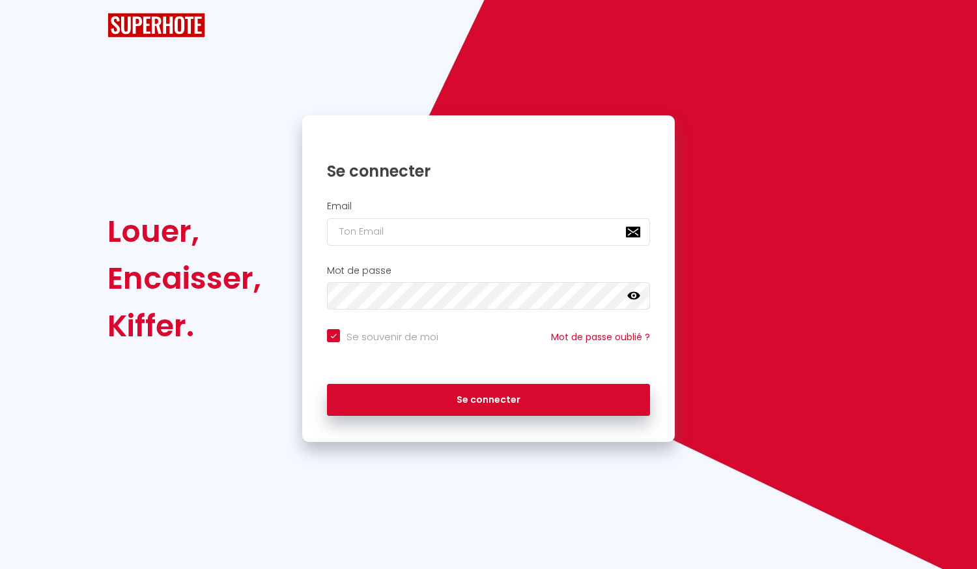
checkbox input "true"
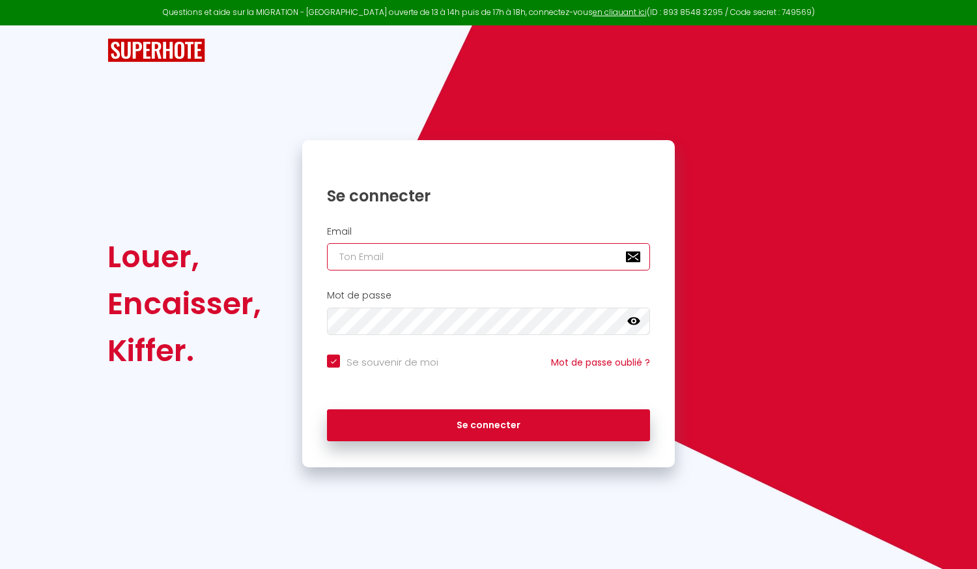
click at [353, 262] on input "email" at bounding box center [488, 256] width 323 height 27
type input "[EMAIL_ADDRESS][DOMAIN_NAME]"
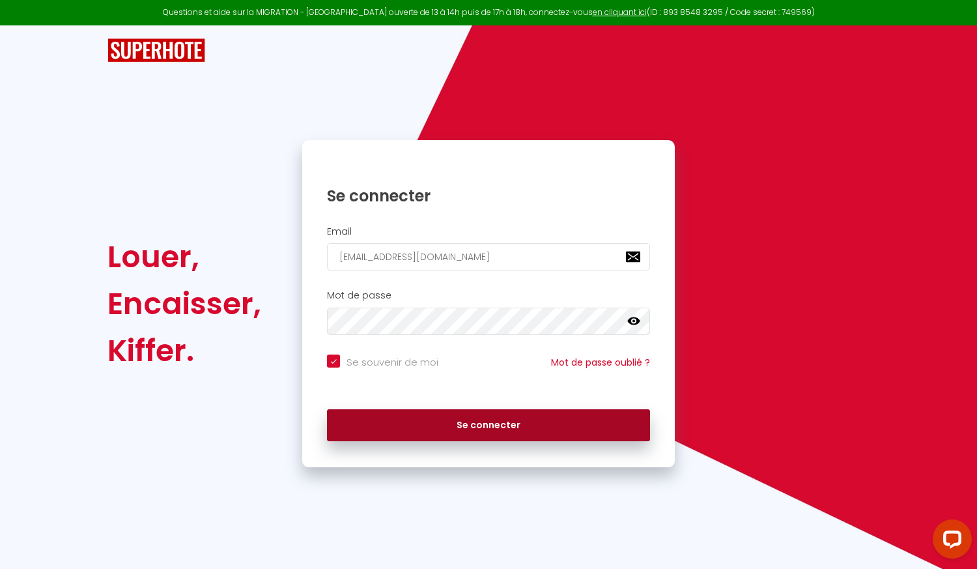
click at [438, 430] on button "Se connecter" at bounding box center [488, 425] width 323 height 33
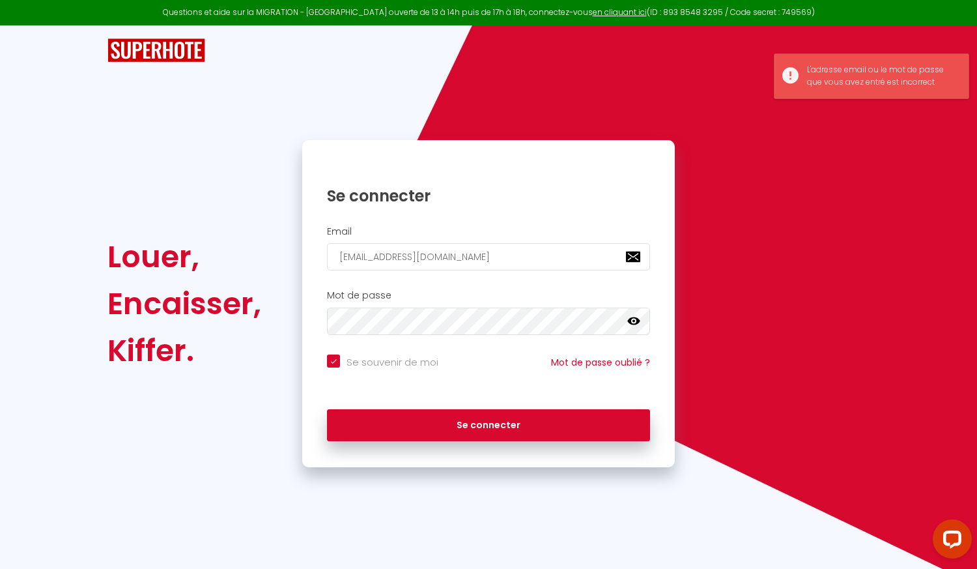
click at [632, 326] on icon at bounding box center [633, 321] width 13 height 13
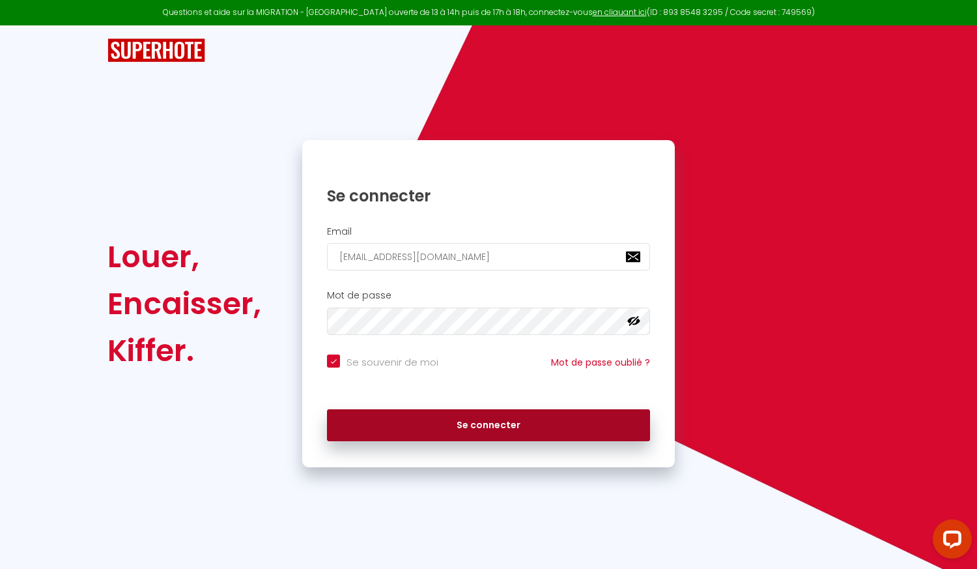
click at [471, 423] on button "Se connecter" at bounding box center [488, 425] width 323 height 33
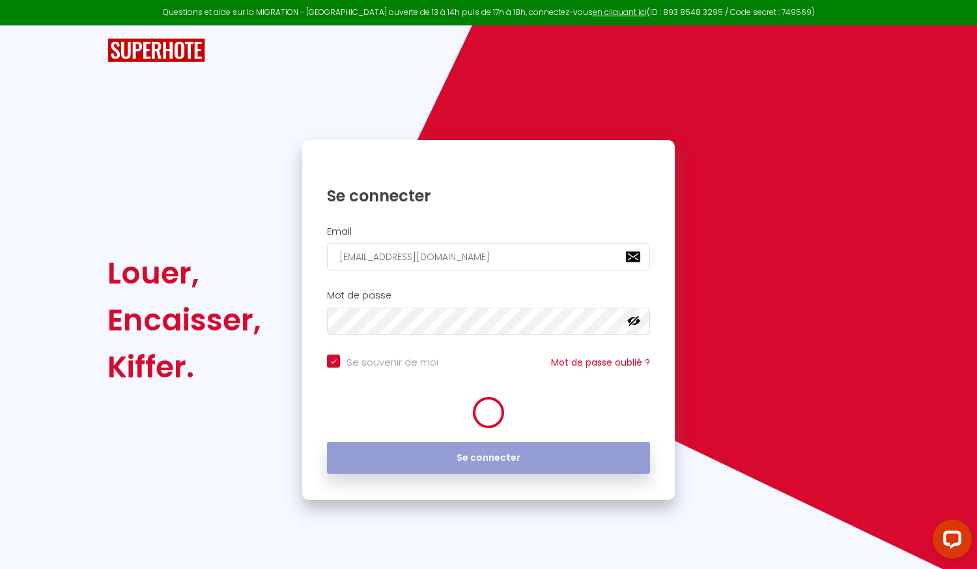
checkbox input "true"
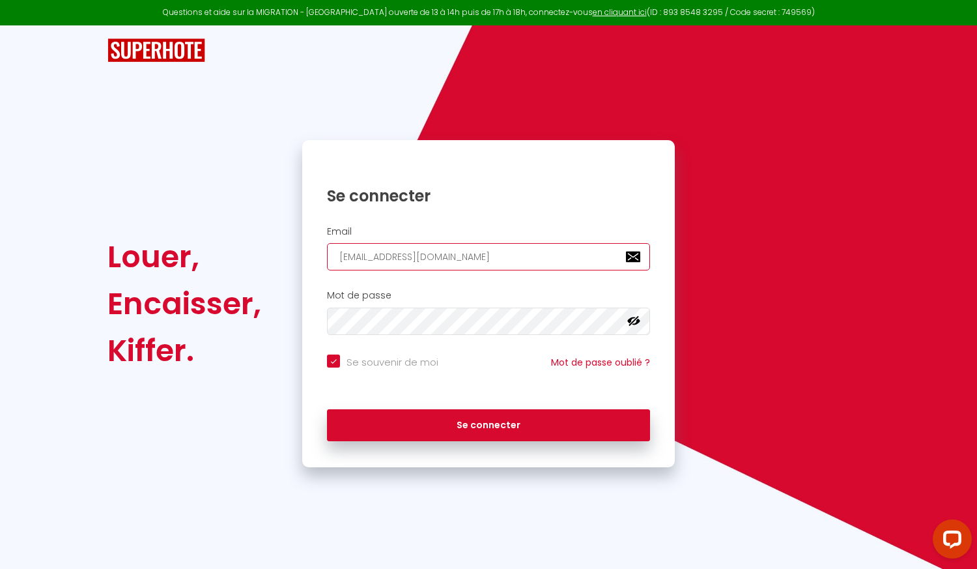
click at [340, 262] on input "[EMAIL_ADDRESS][DOMAIN_NAME]" at bounding box center [488, 256] width 323 height 27
click at [574, 367] on link "Mot de passe oublié ?" at bounding box center [600, 362] width 99 height 13
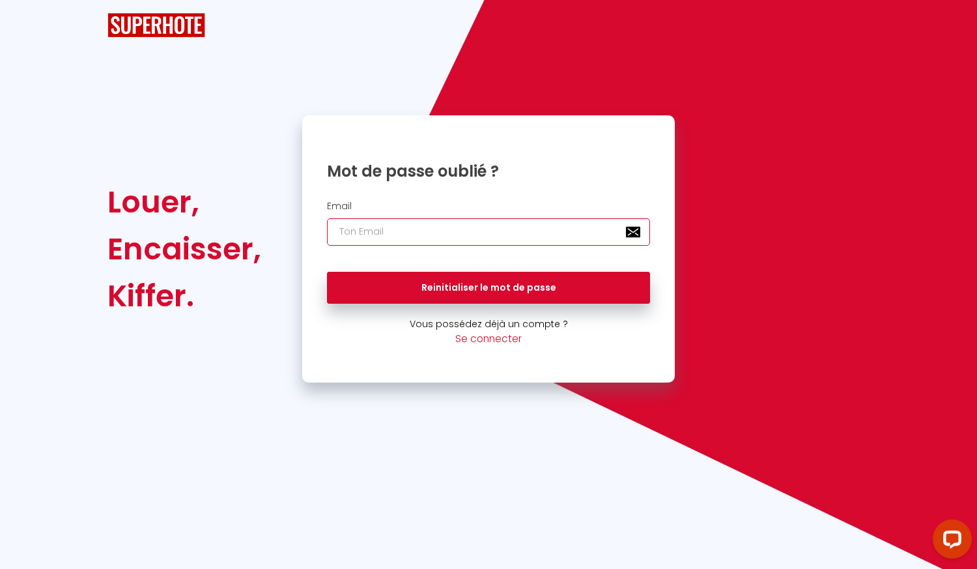
click at [524, 223] on input "email" at bounding box center [488, 231] width 323 height 27
type input "[EMAIL_ADDRESS][DOMAIN_NAME]"
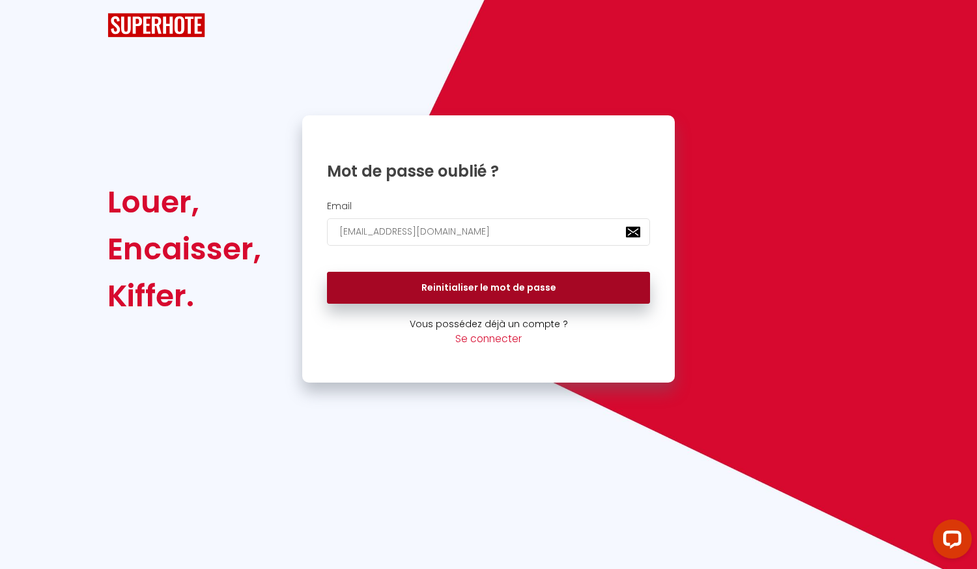
click at [491, 286] on button "Reinitialiser le mot de passe" at bounding box center [488, 288] width 323 height 33
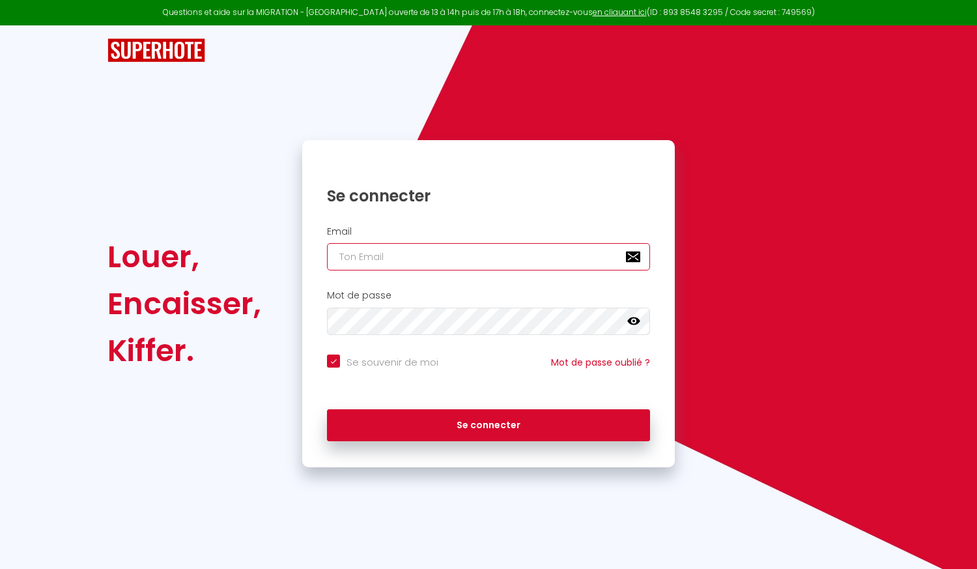
click at [466, 257] on input "email" at bounding box center [488, 256] width 323 height 27
type input "[EMAIL_ADDRESS][DOMAIN_NAME]"
click at [632, 324] on icon at bounding box center [633, 321] width 13 height 8
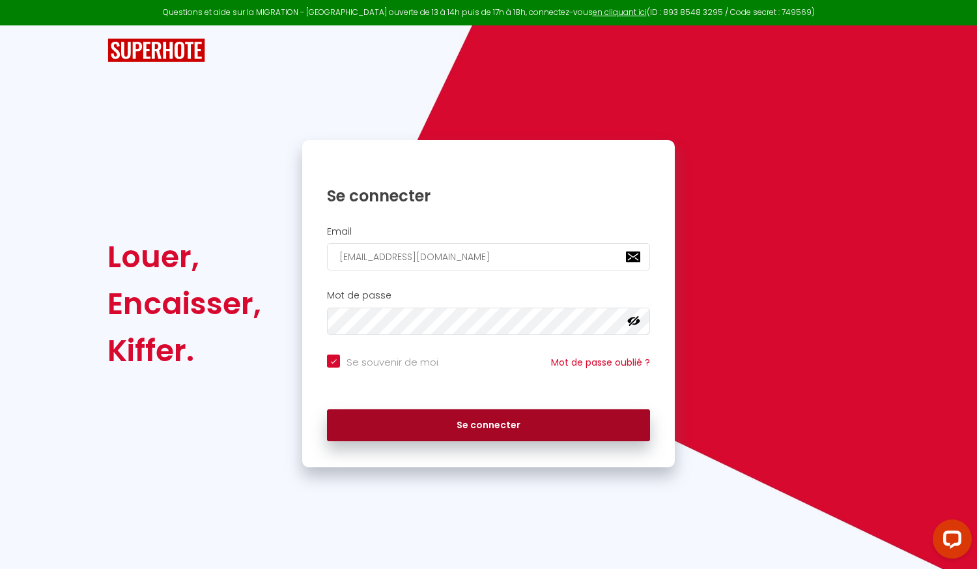
click at [501, 413] on button "Se connecter" at bounding box center [488, 425] width 323 height 33
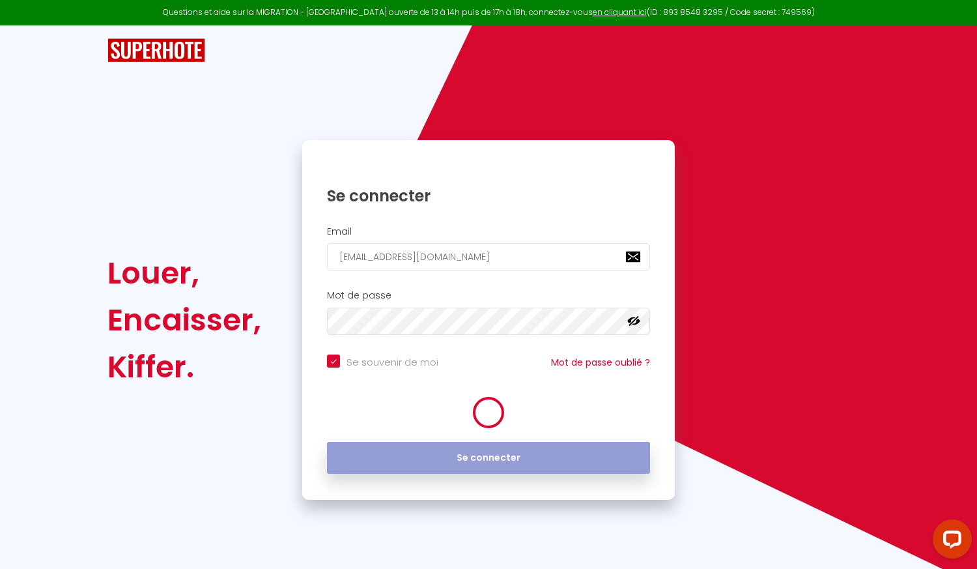
checkbox input "true"
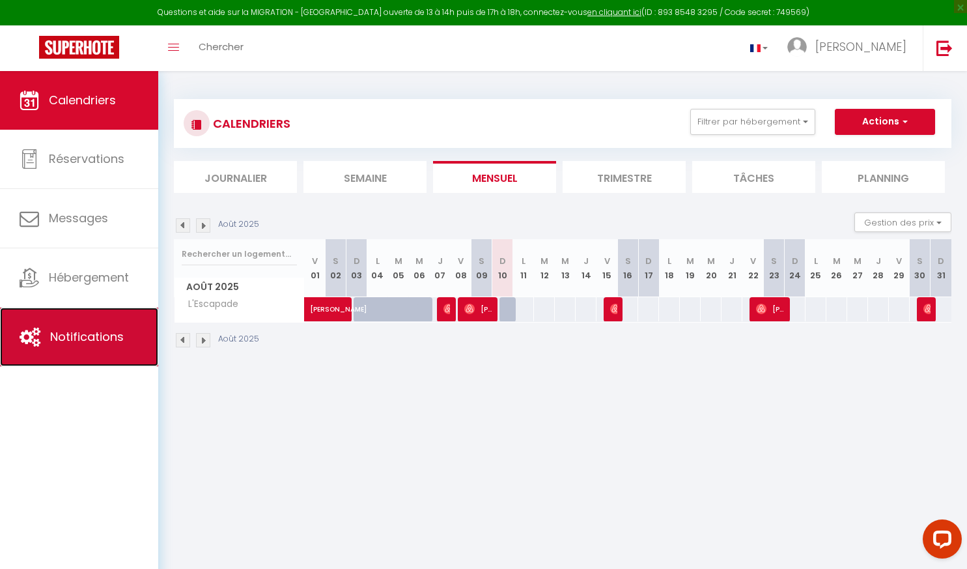
click at [69, 330] on span "Notifications" at bounding box center [87, 336] width 74 height 16
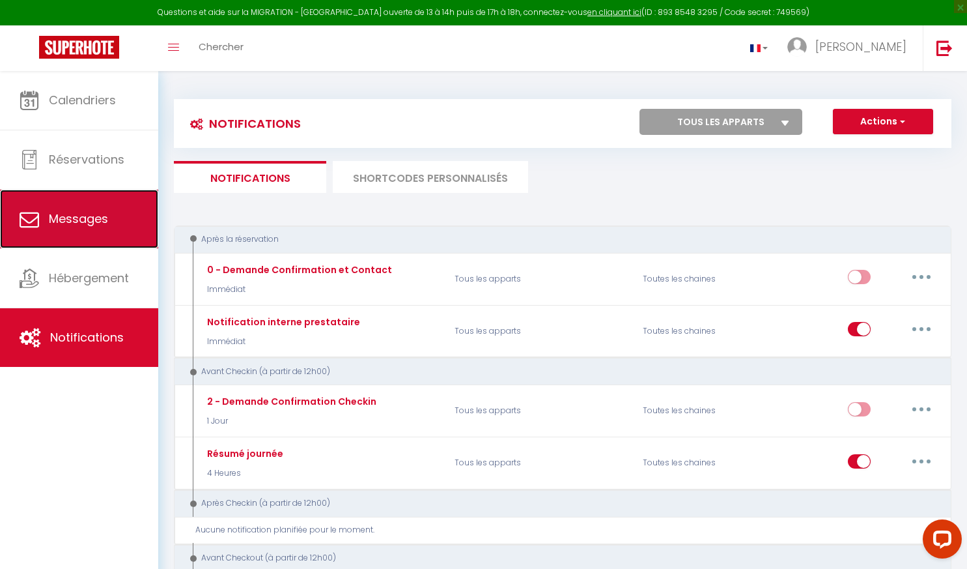
click at [69, 221] on span "Messages" at bounding box center [78, 218] width 59 height 16
select select "message"
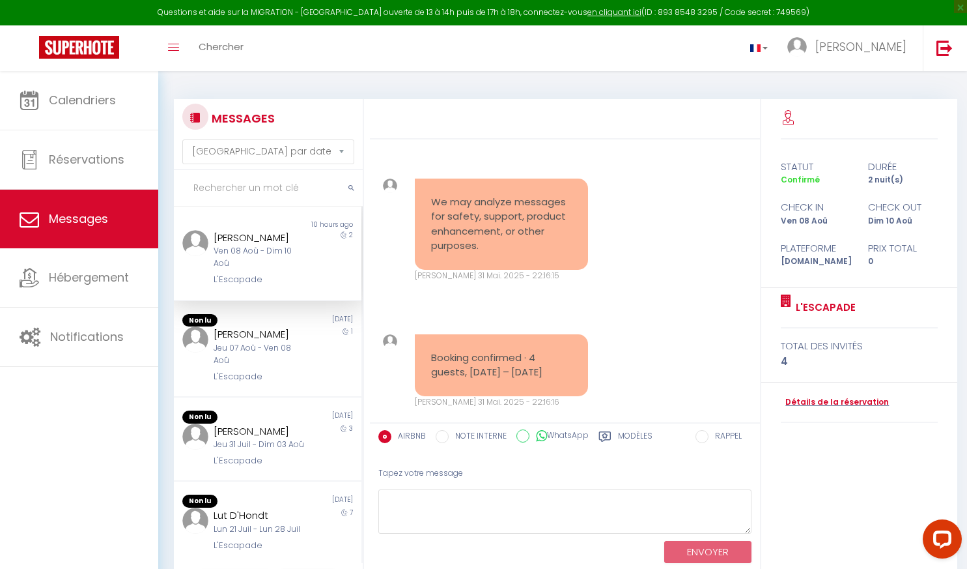
scroll to position [2673, 0]
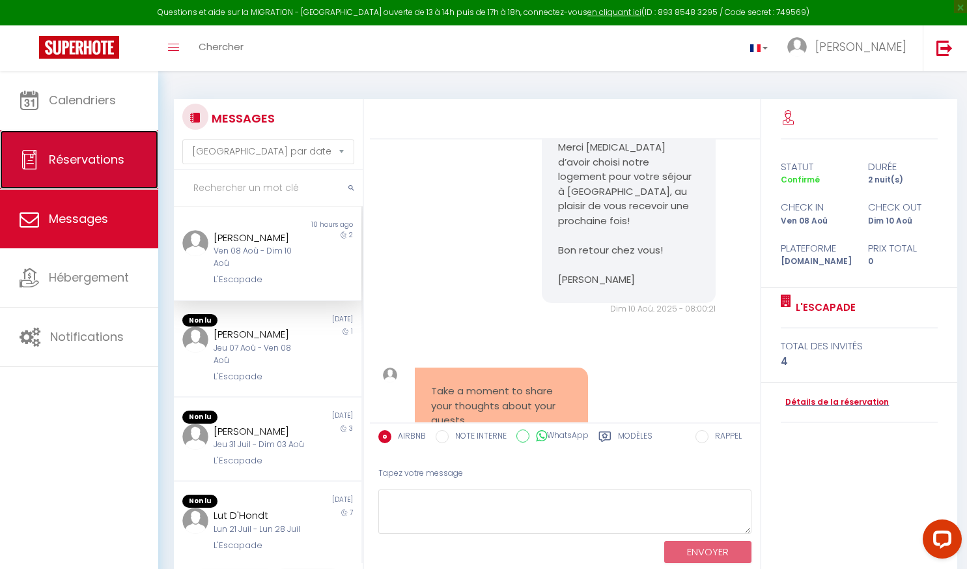
click at [79, 174] on link "Réservations" at bounding box center [79, 159] width 158 height 59
select select "not_cancelled"
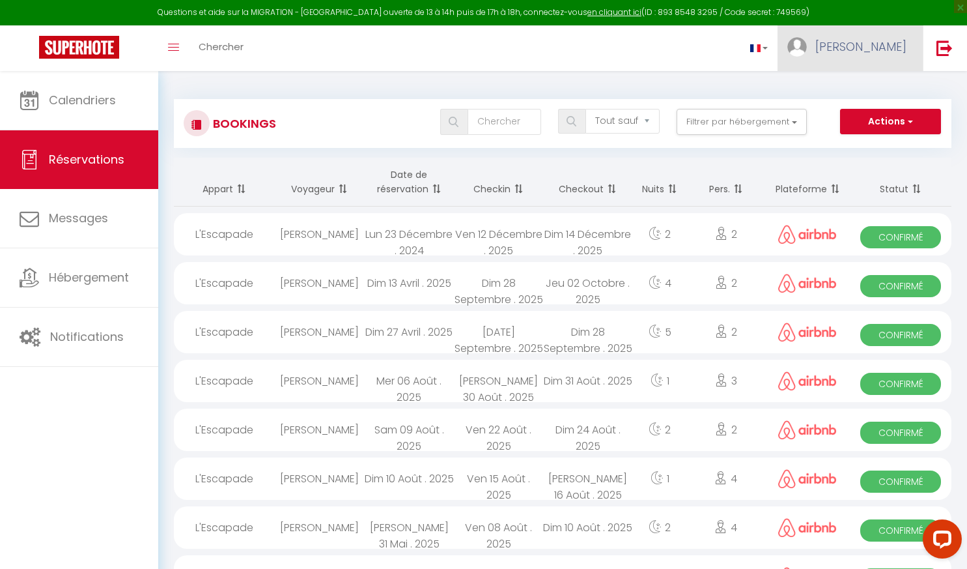
click at [891, 66] on link "Cyril" at bounding box center [850, 48] width 145 height 46
click at [880, 88] on link "Paramètres" at bounding box center [871, 90] width 96 height 22
select select "fr"
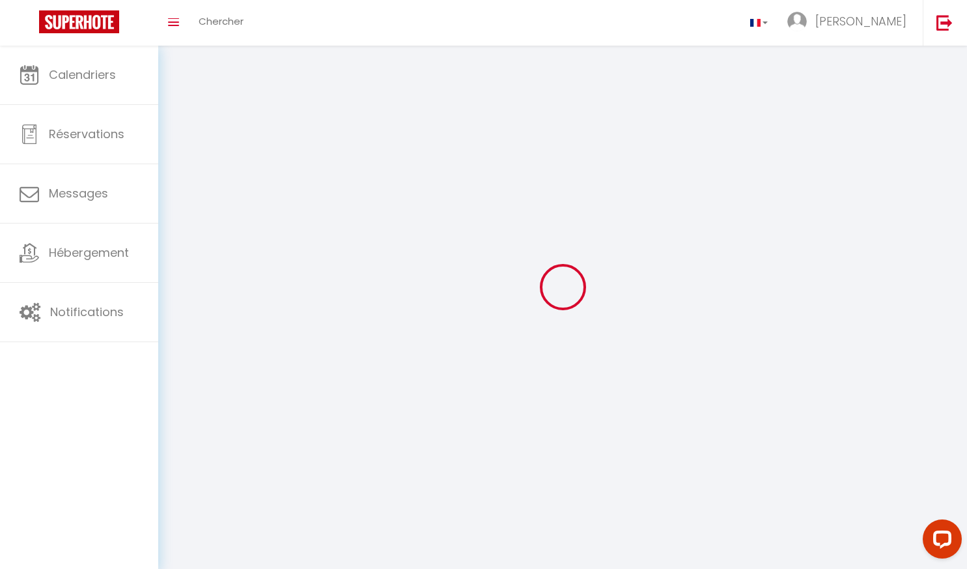
type input "Cyril"
type input "Montreuil"
type input "https://app.superhote.com/#/get-available-rentals/null"
select select
select select "28"
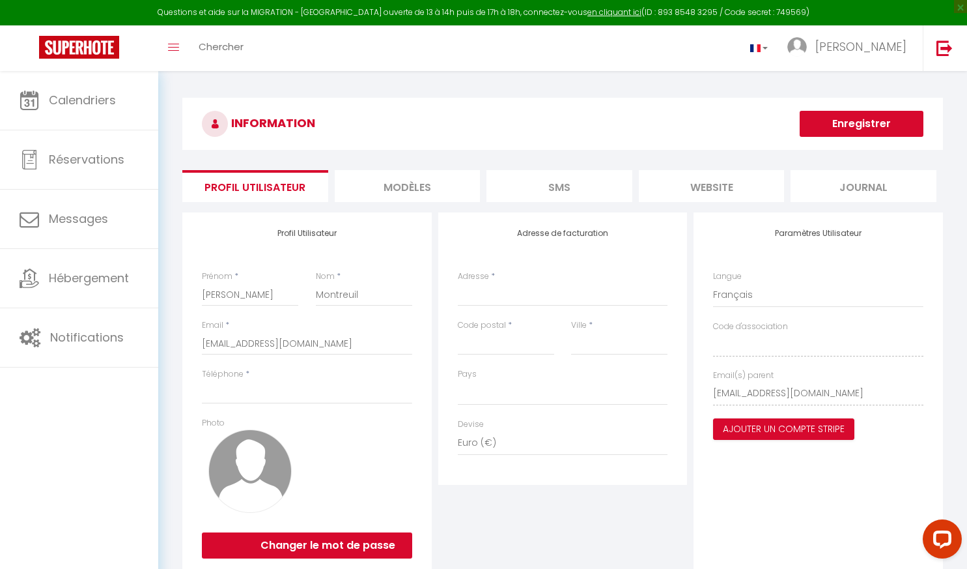
click at [412, 189] on li "MODÈLES" at bounding box center [408, 186] width 146 height 32
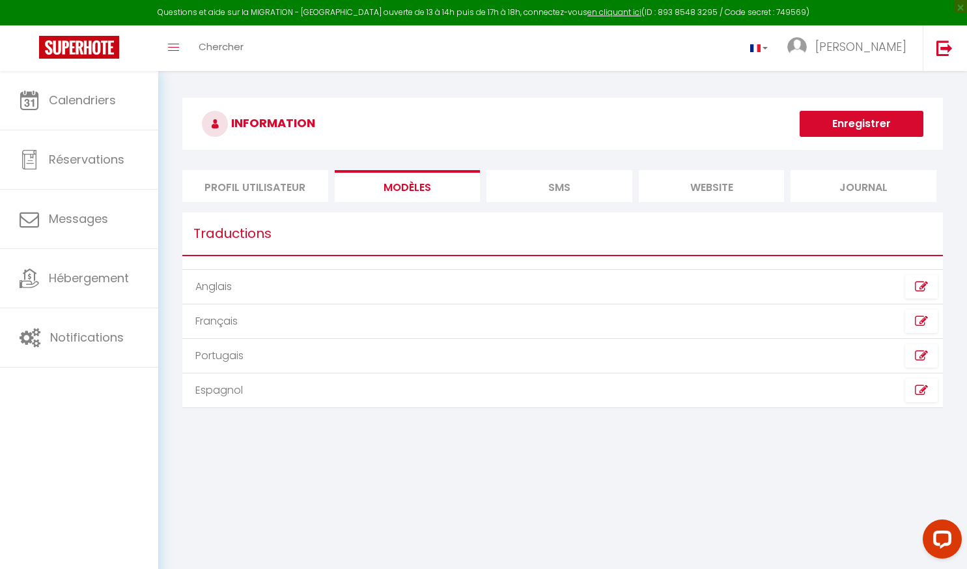
click at [498, 181] on li "SMS" at bounding box center [559, 186] width 146 height 32
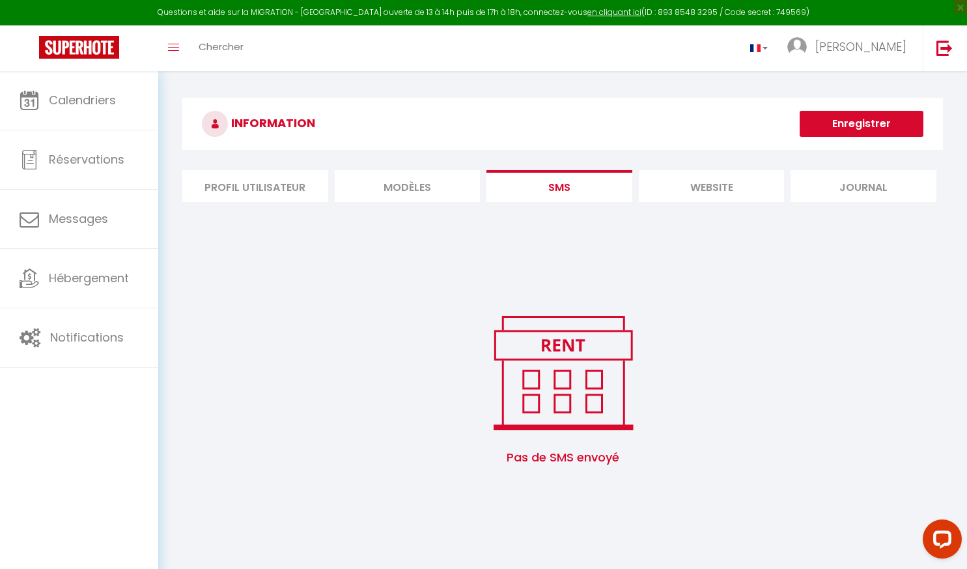
click at [707, 180] on li "website" at bounding box center [712, 186] width 146 height 32
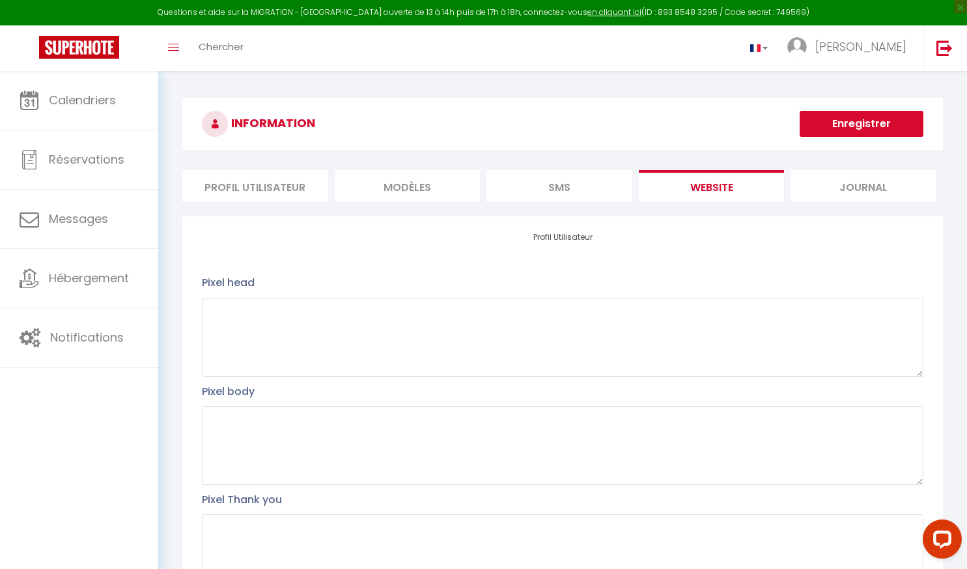
click at [845, 175] on li "Journal" at bounding box center [864, 186] width 146 height 32
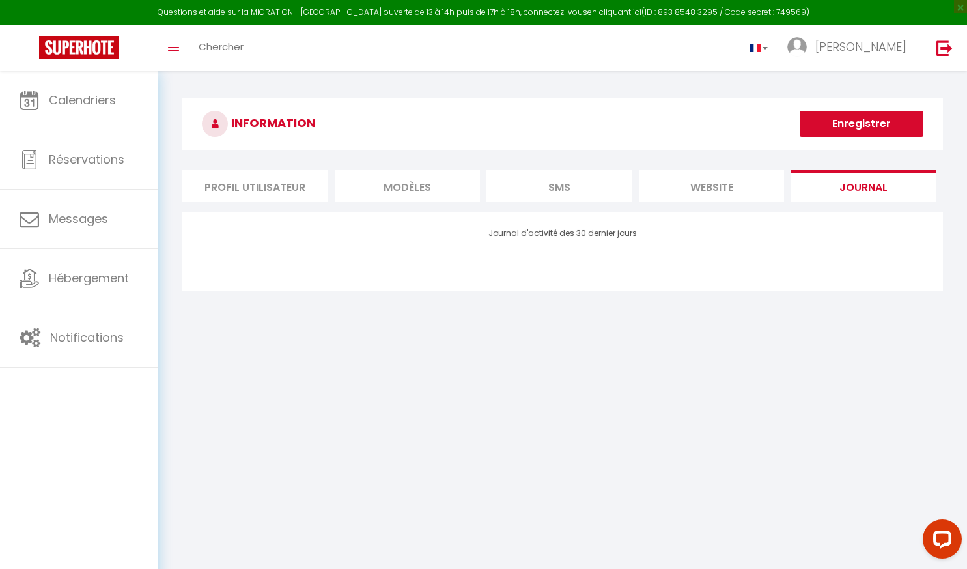
click at [300, 179] on li "Profil Utilisateur" at bounding box center [255, 186] width 146 height 32
select select
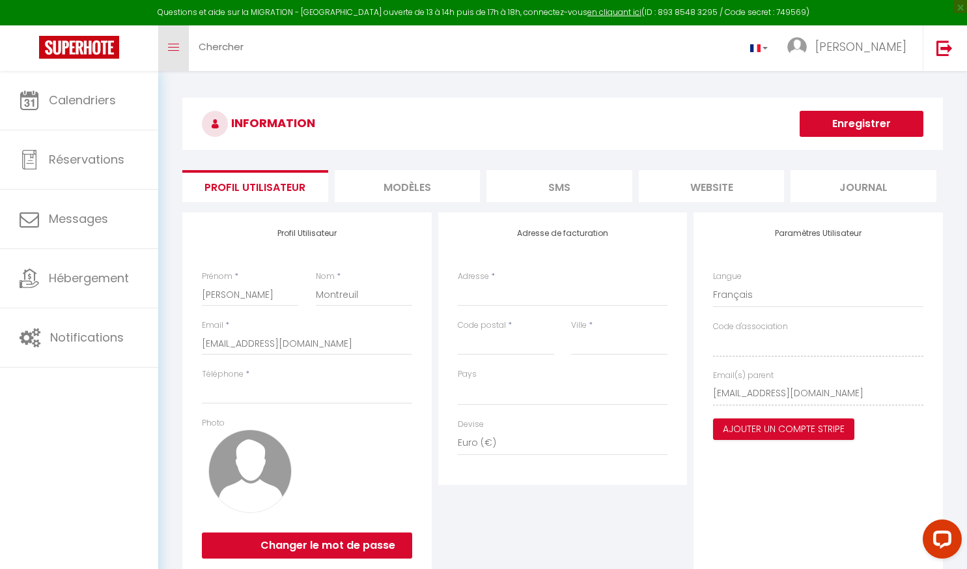
click at [166, 46] on link "Toggle menubar" at bounding box center [173, 48] width 31 height 46
click at [177, 44] on icon "Toggle menubar" at bounding box center [173, 48] width 11 height 8
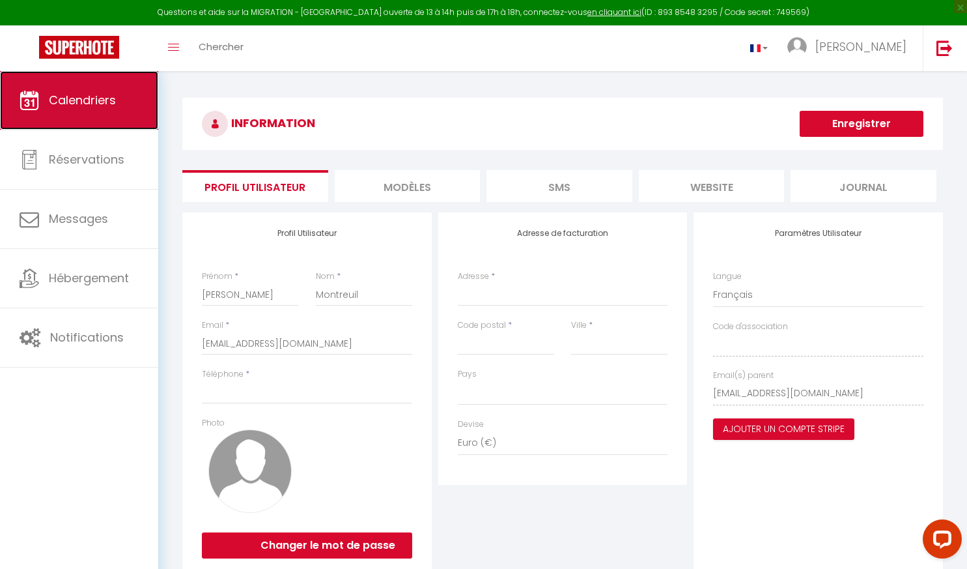
click at [96, 107] on span "Calendriers" at bounding box center [82, 100] width 67 height 16
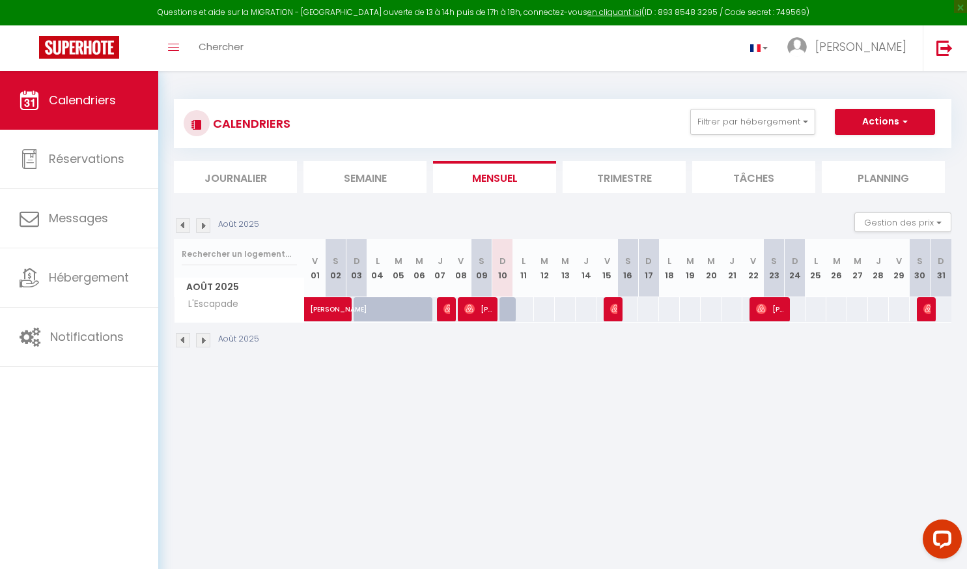
click at [204, 341] on img at bounding box center [203, 340] width 14 height 14
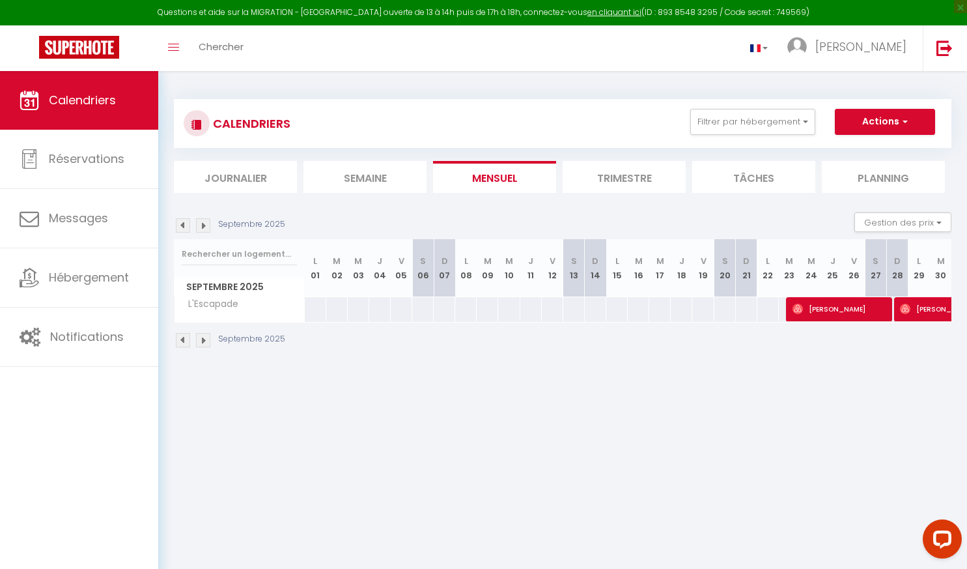
click at [206, 337] on img at bounding box center [203, 340] width 14 height 14
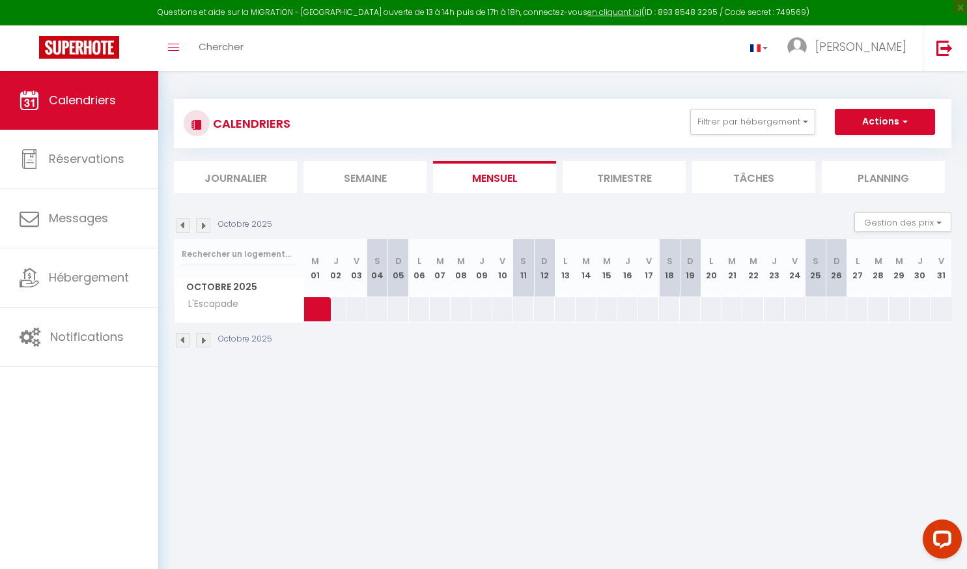
click at [184, 344] on img at bounding box center [183, 340] width 14 height 14
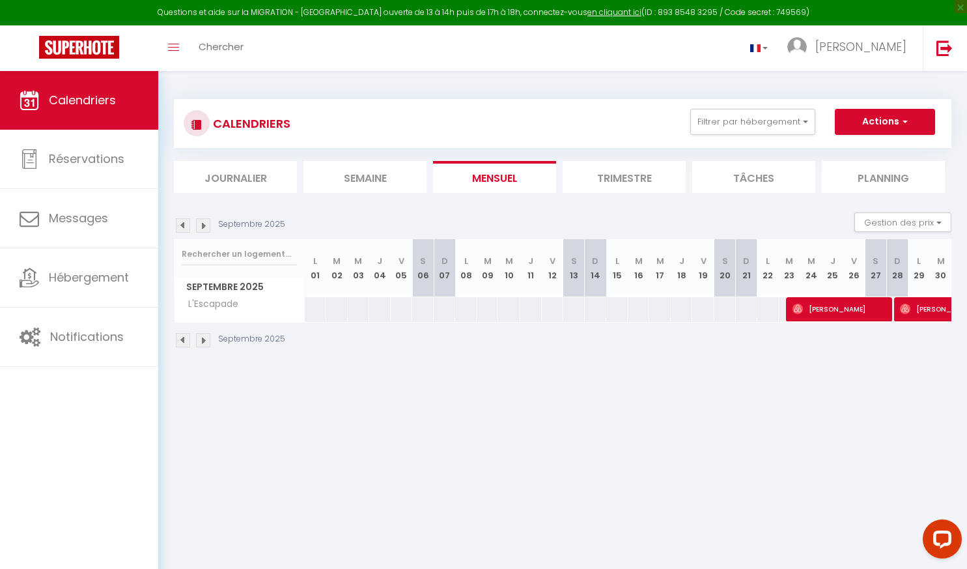
click at [184, 344] on img at bounding box center [183, 340] width 14 height 14
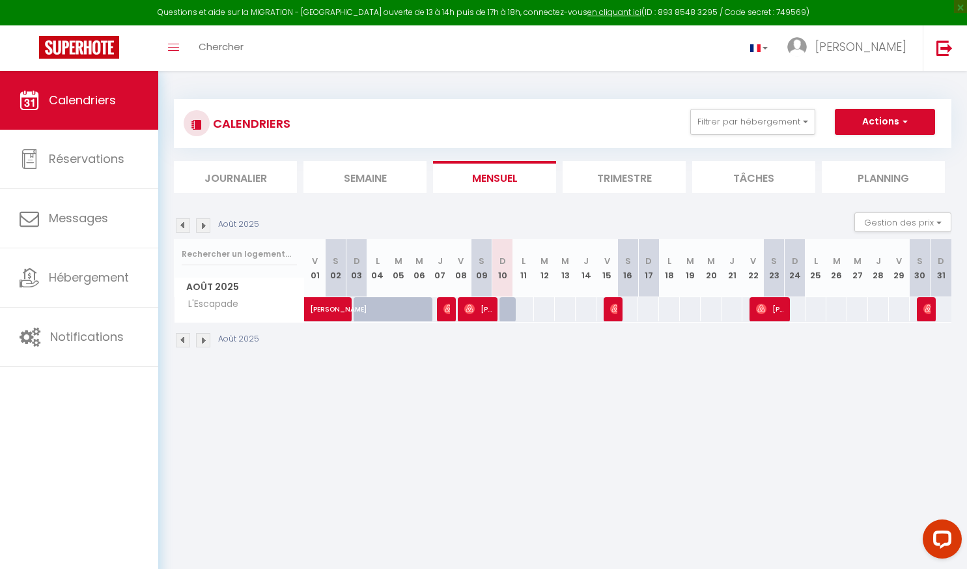
click at [184, 344] on img at bounding box center [183, 340] width 14 height 14
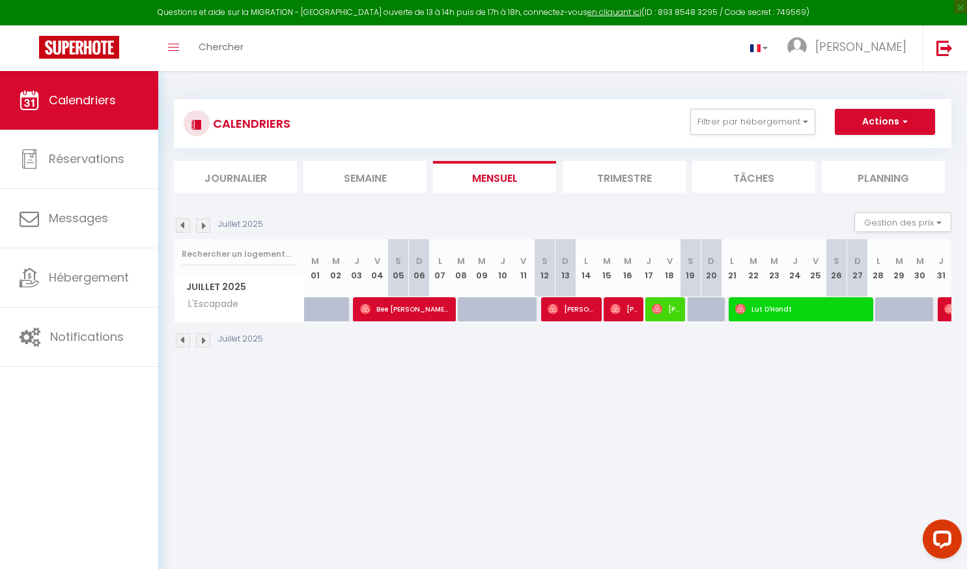
click at [184, 344] on img at bounding box center [183, 340] width 14 height 14
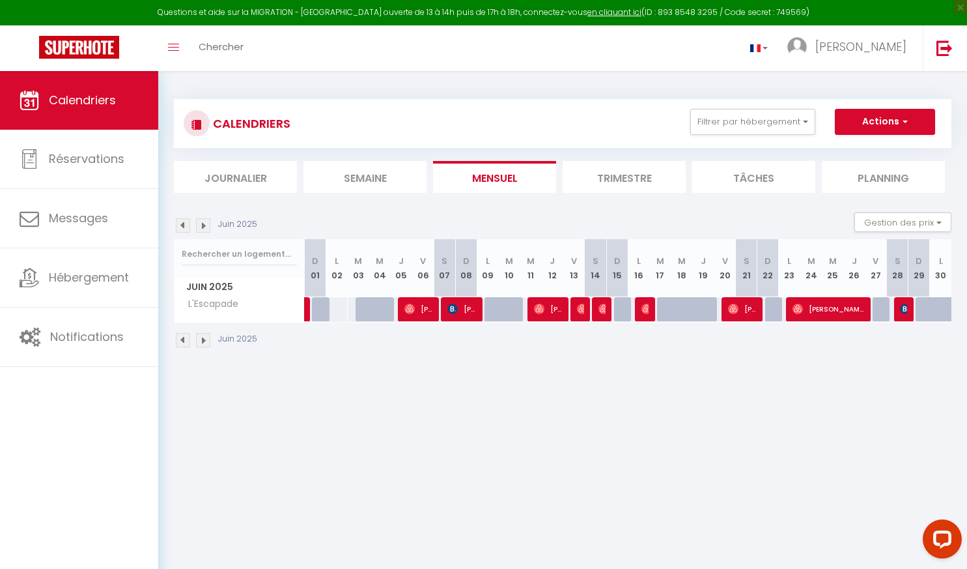
click at [184, 344] on img at bounding box center [183, 340] width 14 height 14
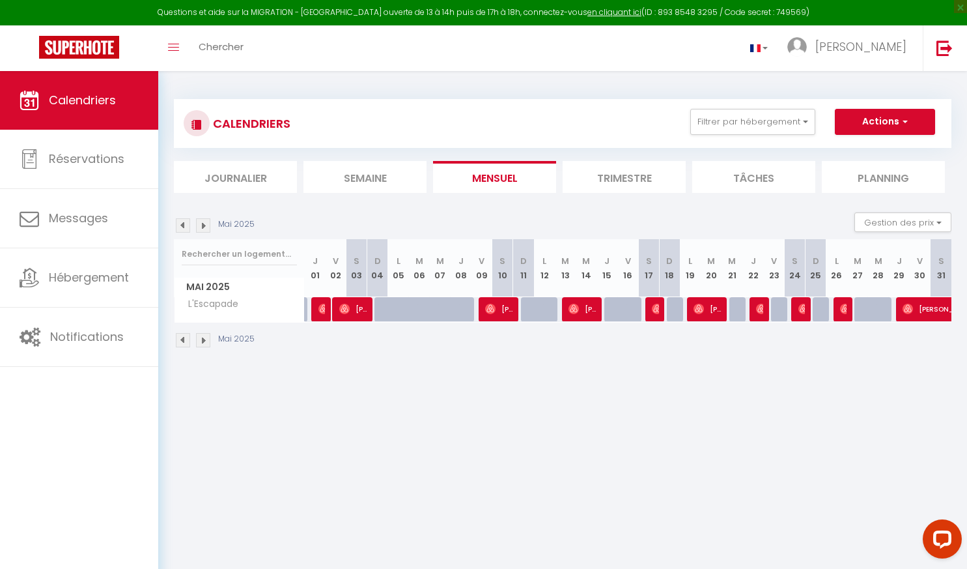
click at [184, 344] on img at bounding box center [183, 340] width 14 height 14
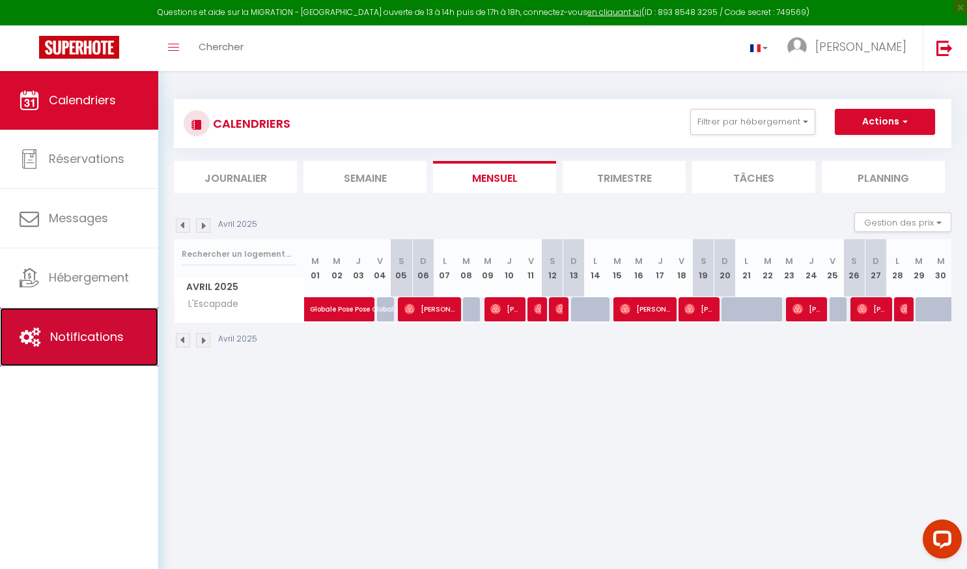
click at [57, 339] on span "Notifications" at bounding box center [87, 336] width 74 height 16
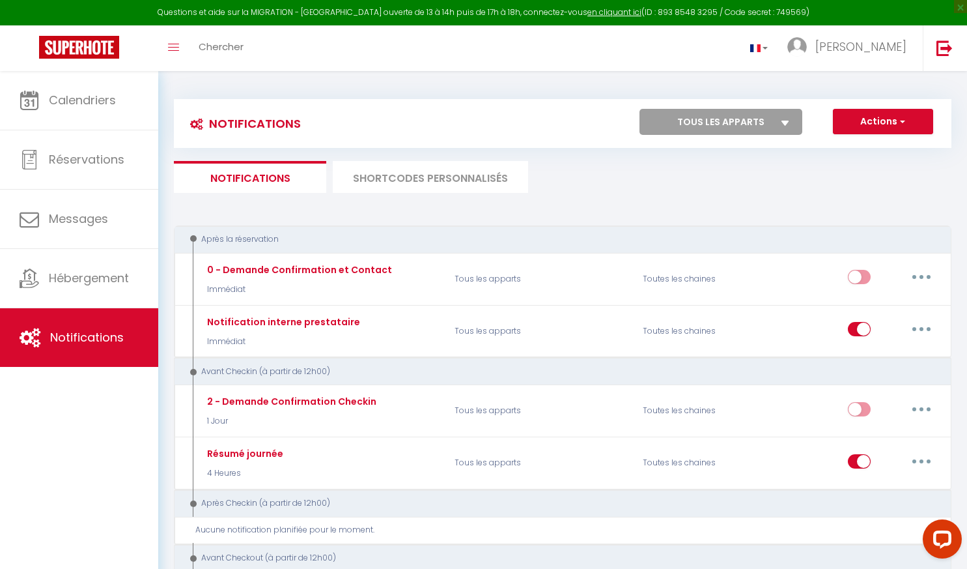
click at [374, 188] on li "SHORTCODES PERSONNALISÉS" at bounding box center [430, 177] width 195 height 32
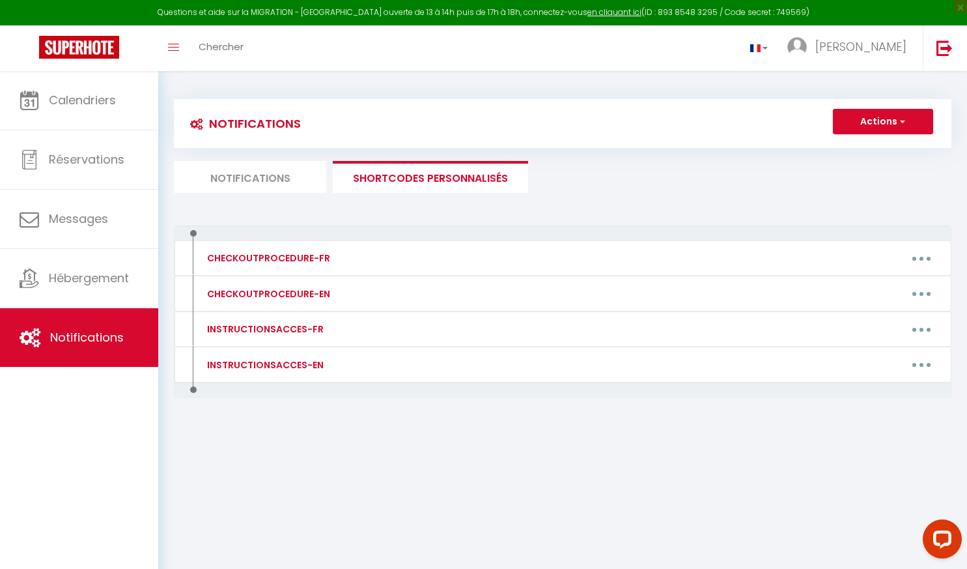
click at [297, 174] on li "Notifications" at bounding box center [250, 177] width 152 height 32
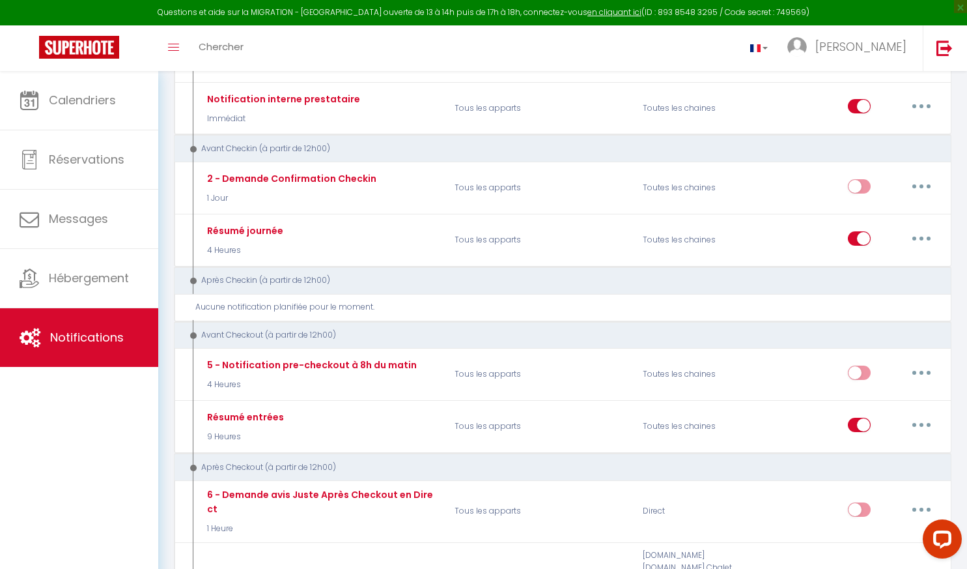
scroll to position [232, 0]
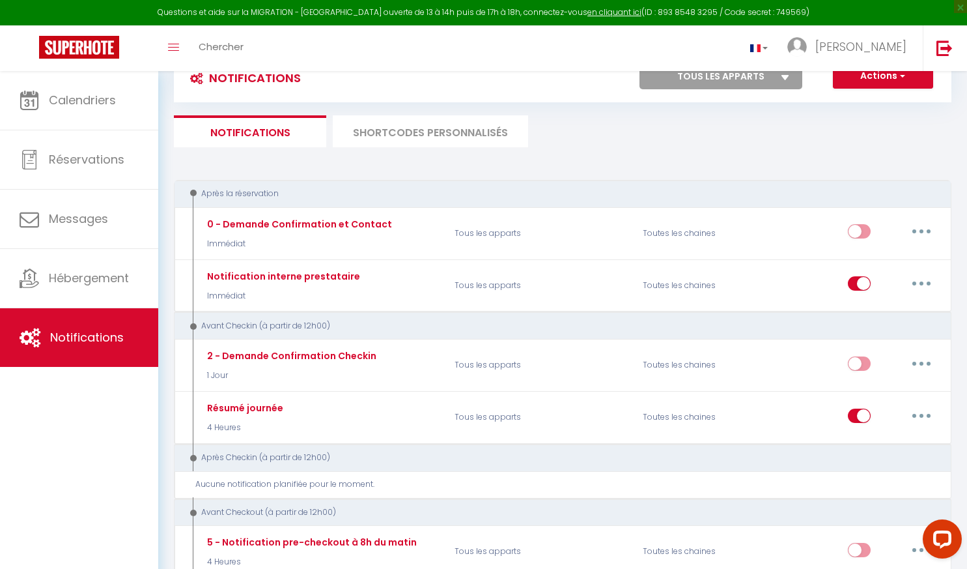
select select
select select "28"
select select "fr"
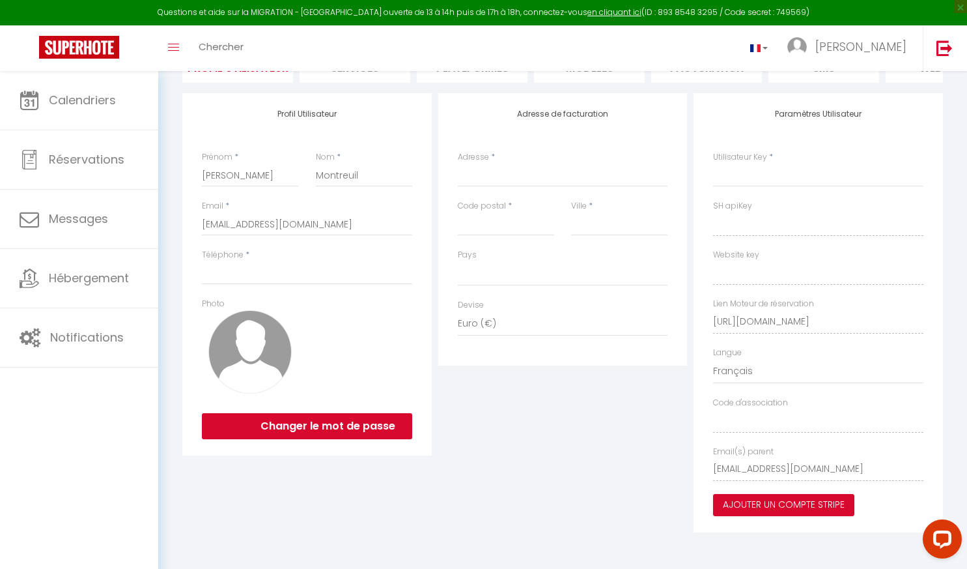
select select
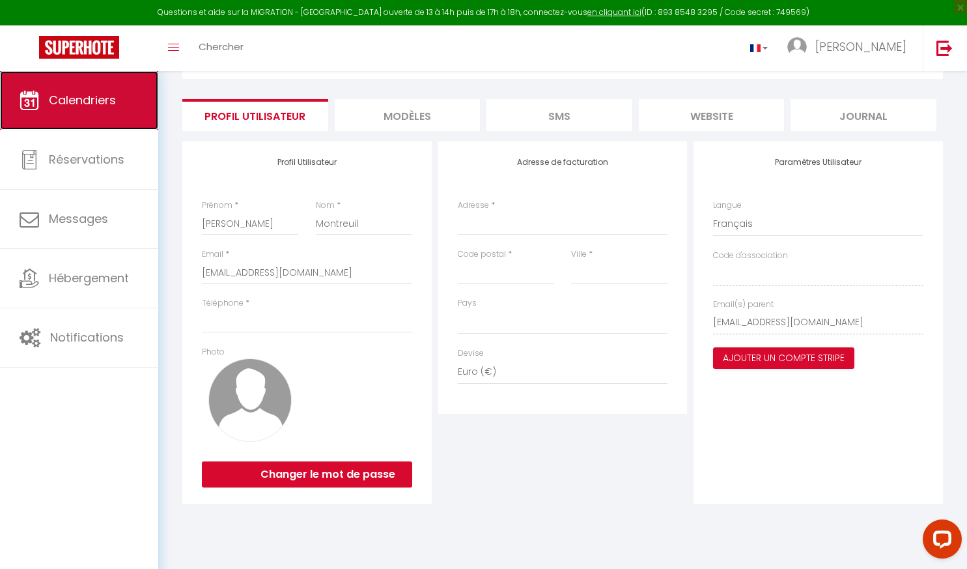
click at [87, 105] on span "Calendriers" at bounding box center [82, 100] width 67 height 16
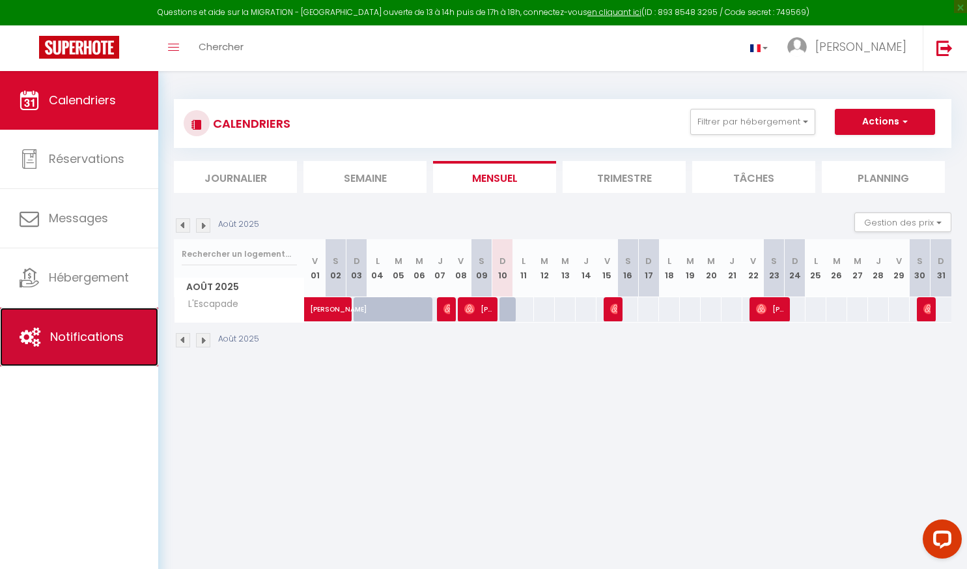
click at [78, 345] on link "Notifications" at bounding box center [79, 336] width 158 height 59
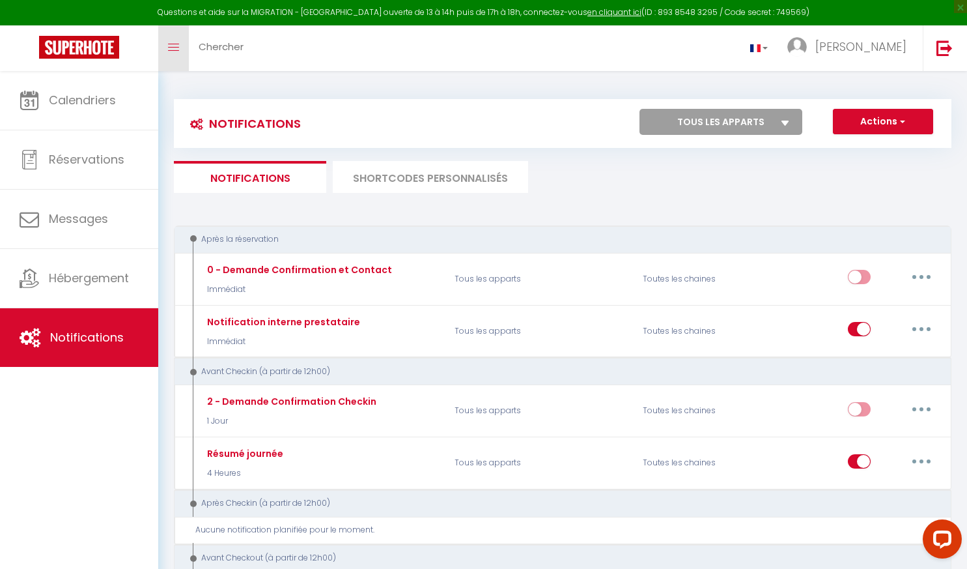
click at [186, 51] on link "Toggle menubar" at bounding box center [173, 48] width 31 height 46
click at [224, 52] on span "Chercher" at bounding box center [221, 47] width 45 height 14
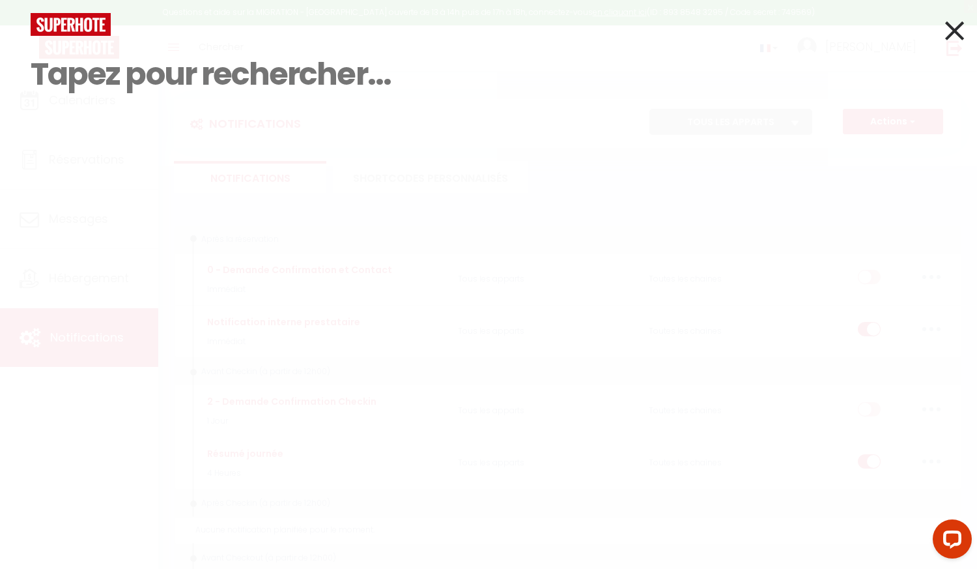
click at [950, 28] on icon at bounding box center [954, 30] width 19 height 33
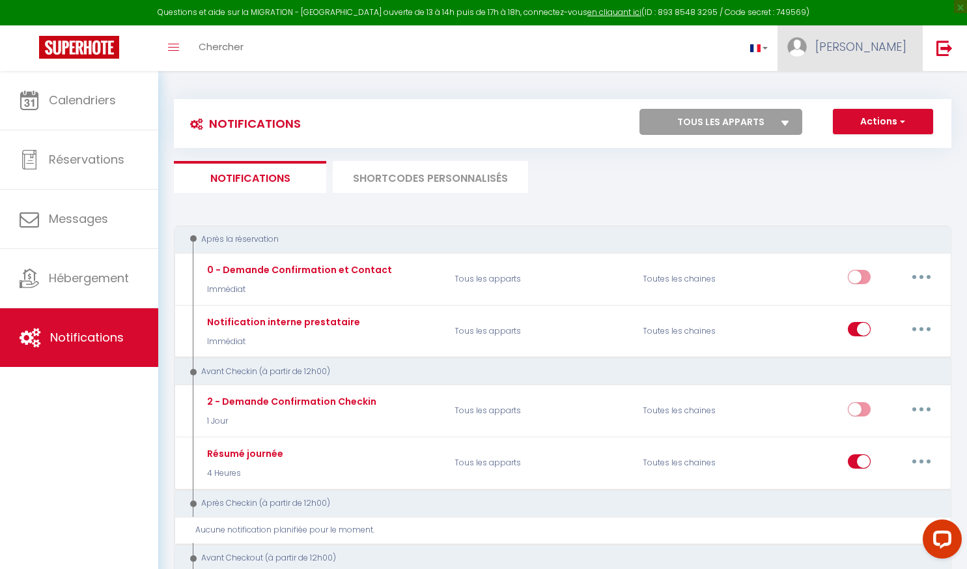
click at [862, 57] on link "Cyril" at bounding box center [850, 48] width 145 height 46
click at [859, 87] on link "Paramètres" at bounding box center [871, 90] width 96 height 22
select select "fr"
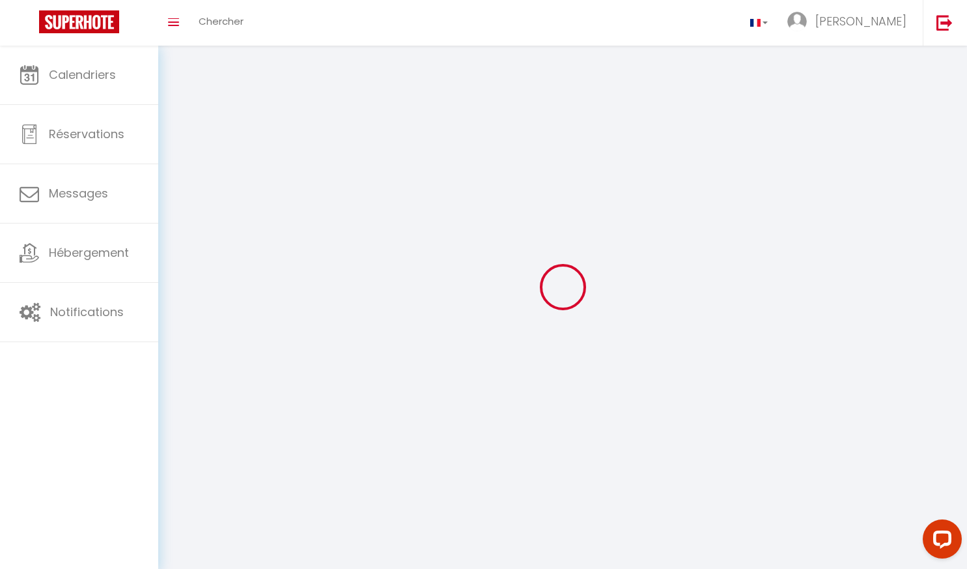
type input "Cyril"
type input "Montreuil"
type input "https://app.superhote.com/#/get-available-rentals/null"
select select
select select "28"
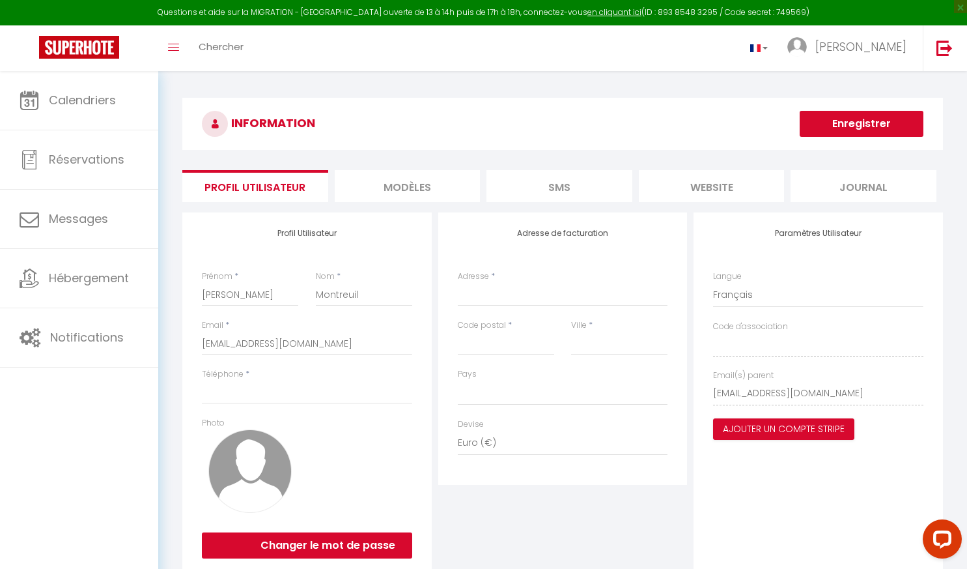
click at [704, 126] on h3 "INFORMATION" at bounding box center [562, 124] width 761 height 52
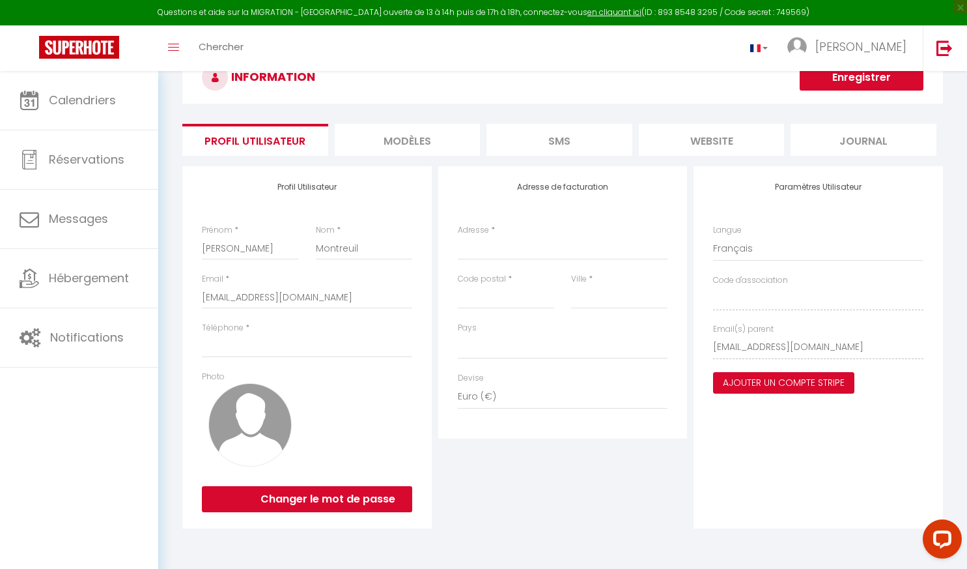
scroll to position [71, 0]
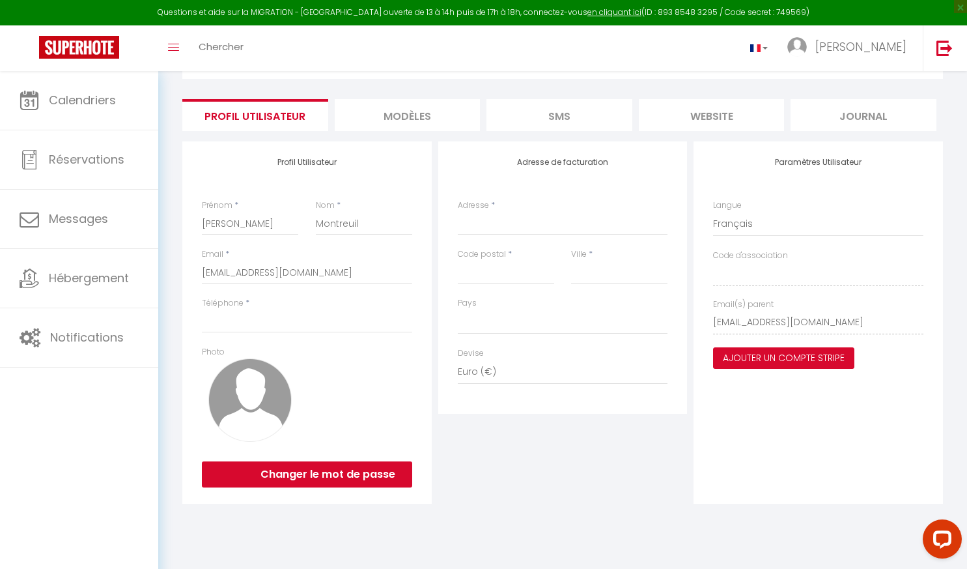
click at [746, 368] on button "Ajouter un compte Stripe" at bounding box center [783, 358] width 141 height 22
select select
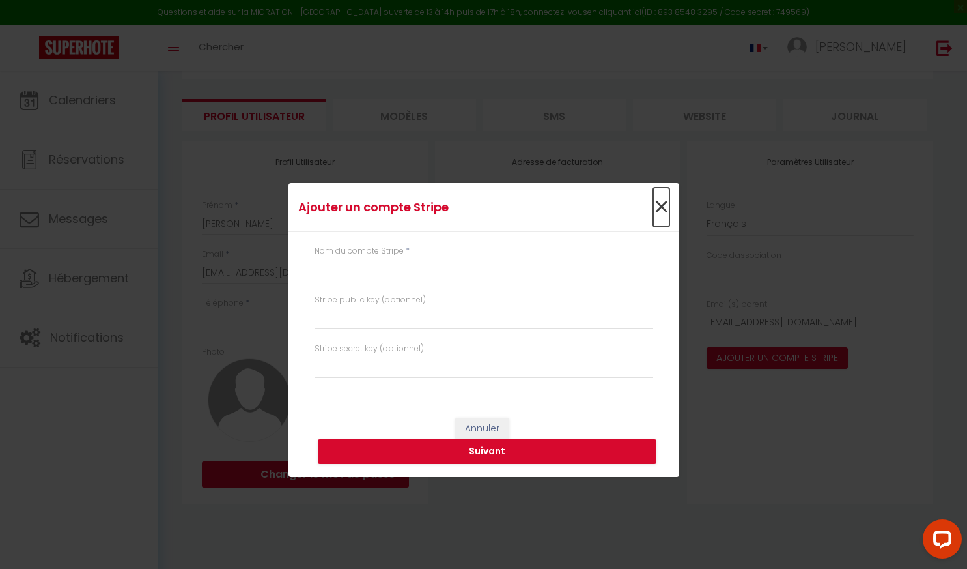
click at [660, 210] on span "×" at bounding box center [661, 207] width 16 height 39
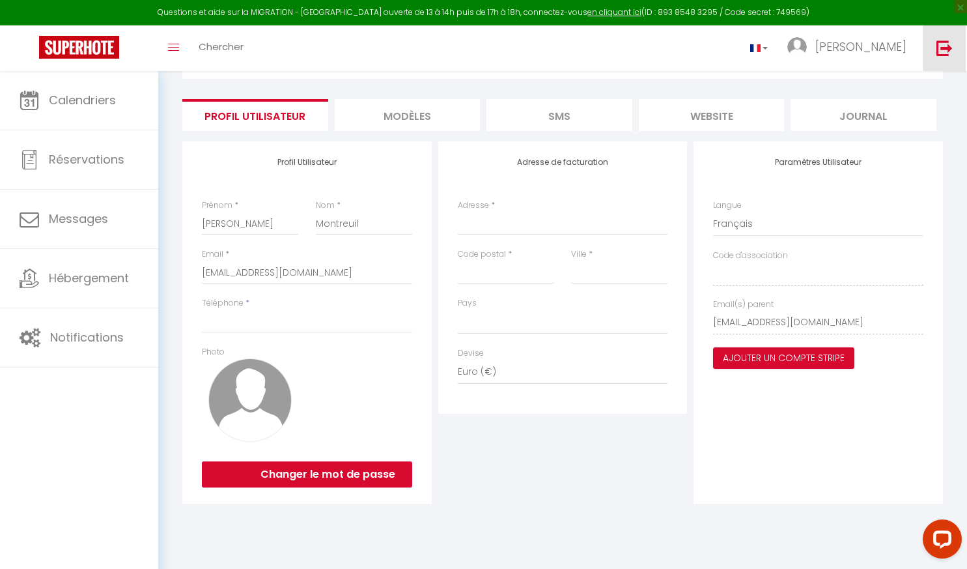
click at [950, 43] on img at bounding box center [944, 48] width 16 height 16
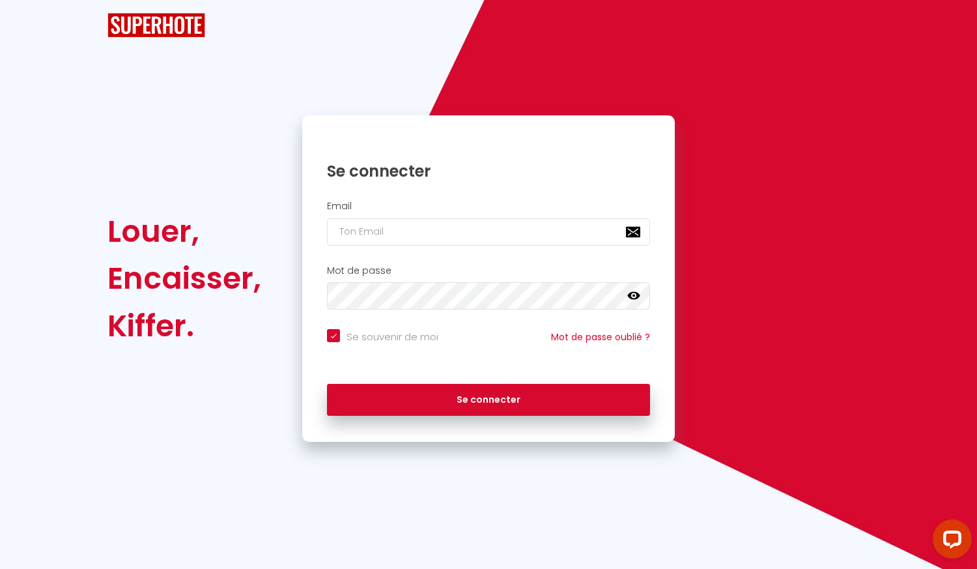
checkbox input "true"
